Goal: Task Accomplishment & Management: Complete application form

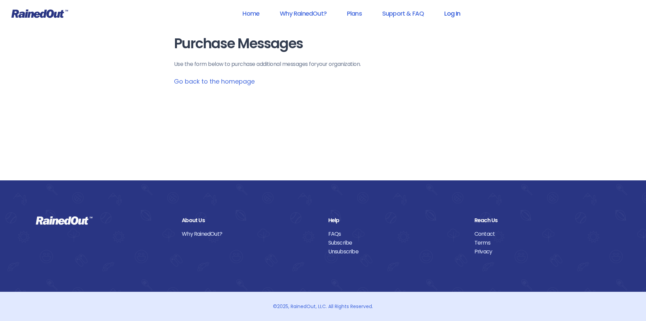
click at [455, 11] on link "Log In" at bounding box center [453, 13] width 34 height 15
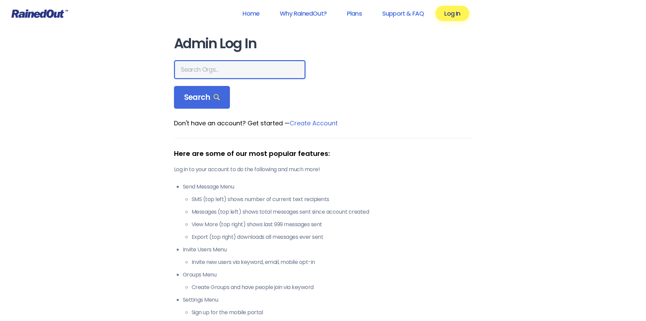
click at [201, 70] on input "text" at bounding box center [240, 69] width 132 height 19
type input "[PERSON_NAME] Recreation"
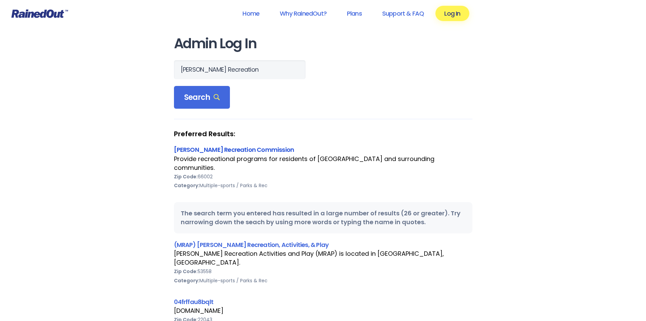
click at [214, 148] on link "[PERSON_NAME] Recreation Commission" at bounding box center [234, 149] width 120 height 8
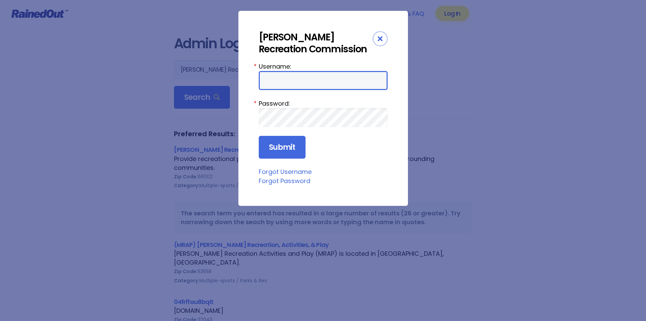
click at [295, 82] on input "Username:" at bounding box center [323, 80] width 129 height 19
type input "AtchisonRec"
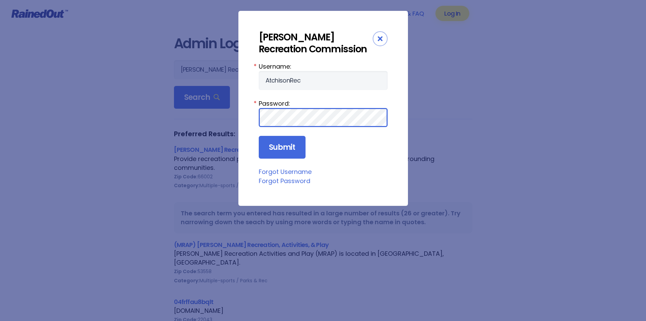
click at [259, 136] on input "Submit" at bounding box center [282, 147] width 47 height 23
